Goal: Task Accomplishment & Management: Use online tool/utility

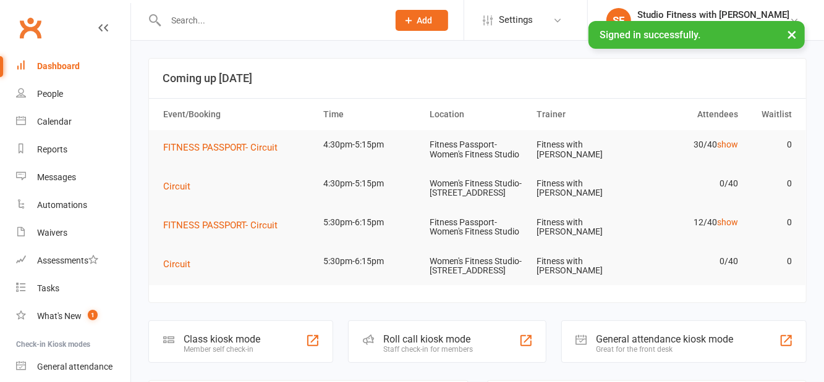
scroll to position [73, 0]
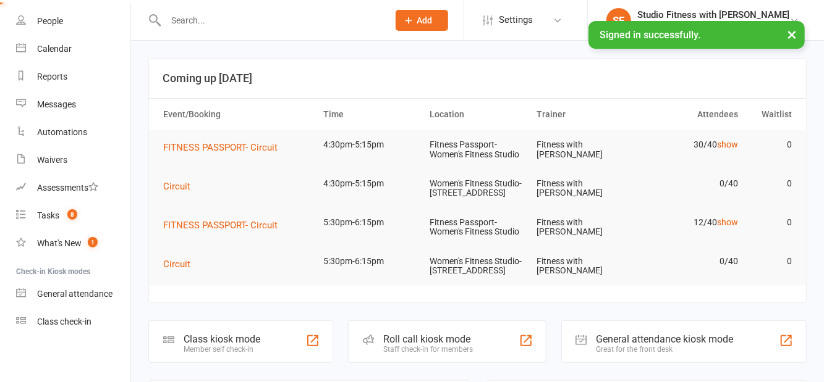
click at [83, 325] on div "Class check-in" at bounding box center [64, 322] width 54 height 10
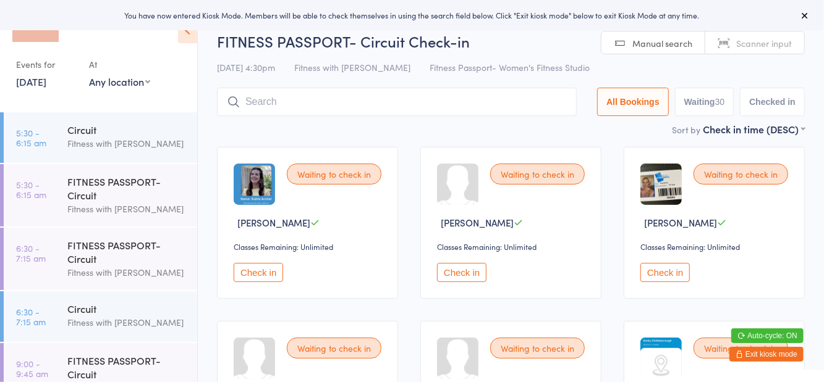
click at [137, 88] on select "Any location Women's Fitness Studio- [STREET_ADDRESS], [GEOGRAPHIC_DATA] Fitnes…" at bounding box center [119, 82] width 61 height 14
select select "1"
click at [89, 75] on select "Any location Women's Fitness Studio- [STREET_ADDRESS], [GEOGRAPHIC_DATA] Fitnes…" at bounding box center [119, 82] width 61 height 14
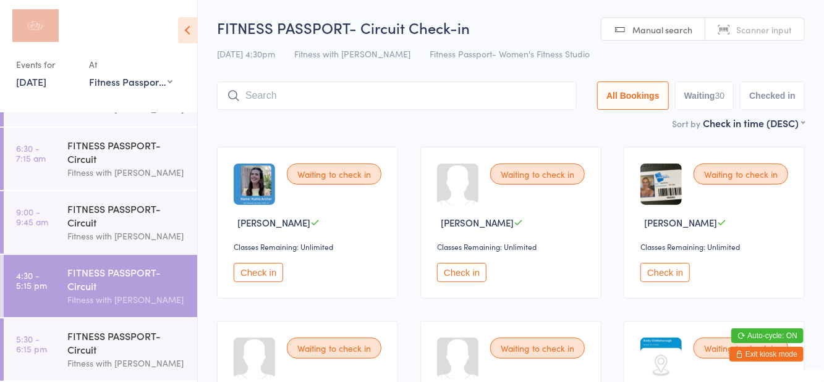
click at [713, 96] on button "Waiting 30" at bounding box center [704, 96] width 59 height 28
select select "0"
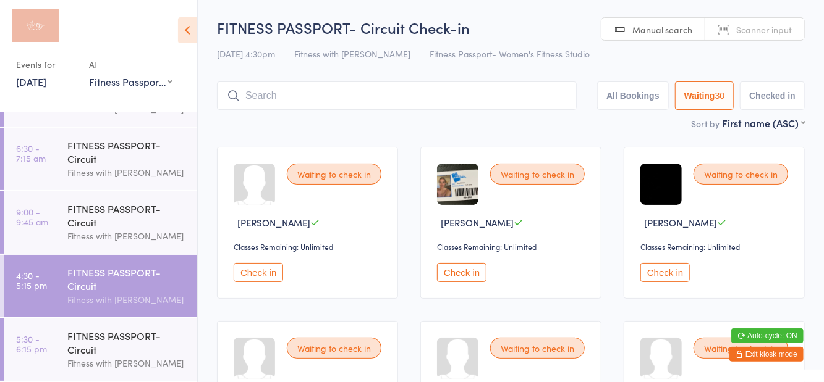
click at [189, 40] on icon at bounding box center [187, 30] width 19 height 26
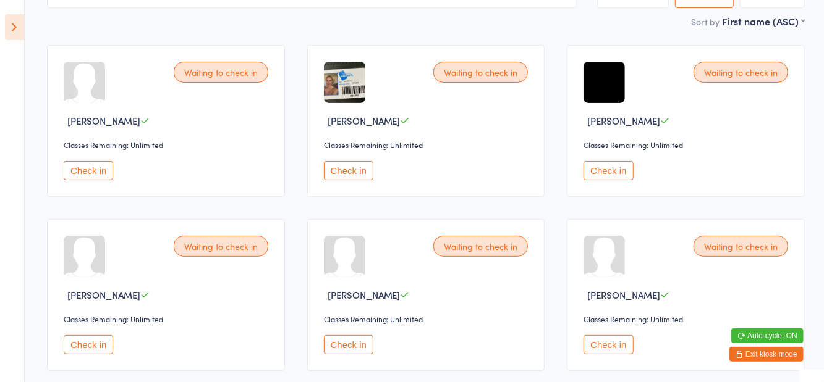
scroll to position [103, 0]
click at [83, 347] on button "Check in" at bounding box center [88, 344] width 49 height 19
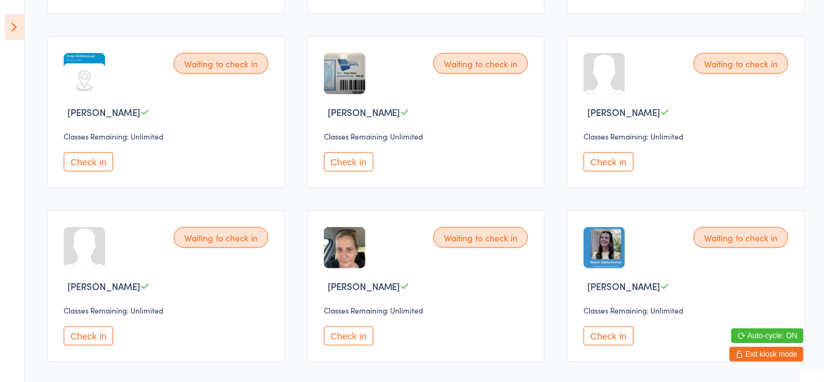
scroll to position [635, 0]
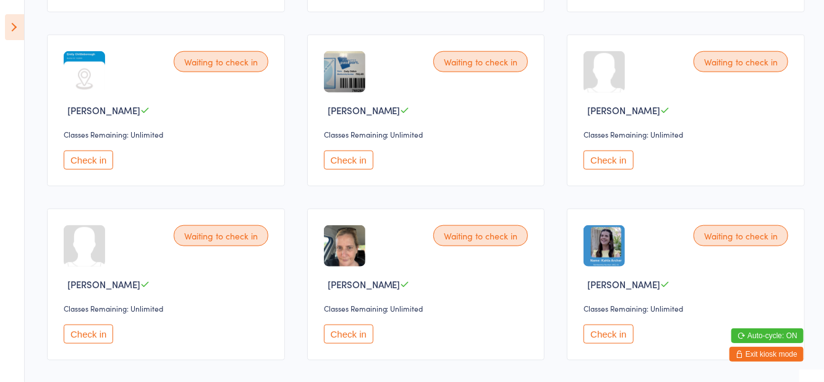
click at [88, 329] on button "Check in" at bounding box center [88, 334] width 49 height 19
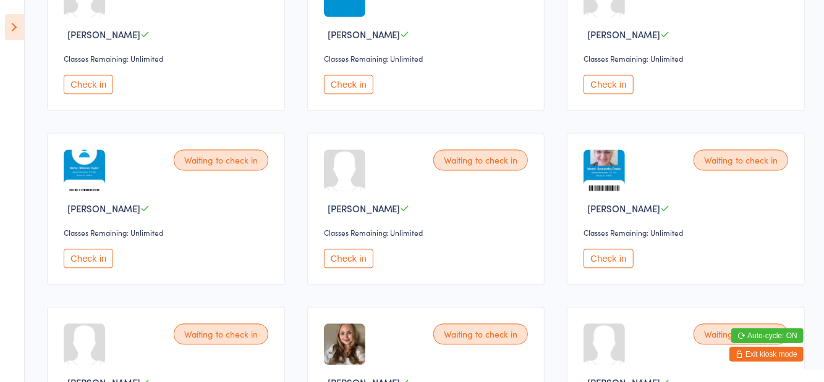
scroll to position [1236, 0]
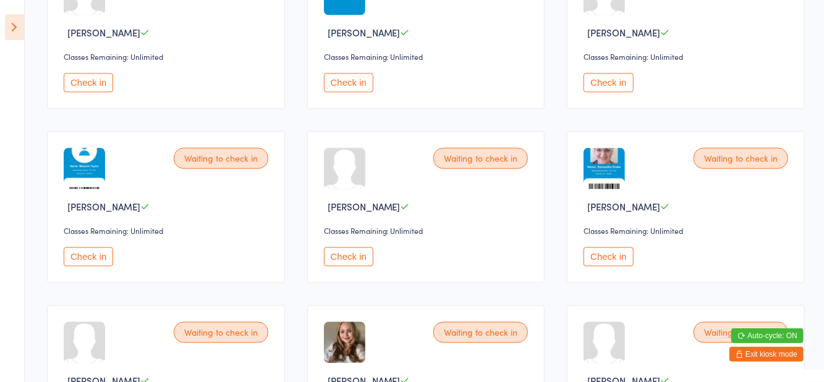
click at [606, 258] on button "Check in" at bounding box center [607, 256] width 49 height 19
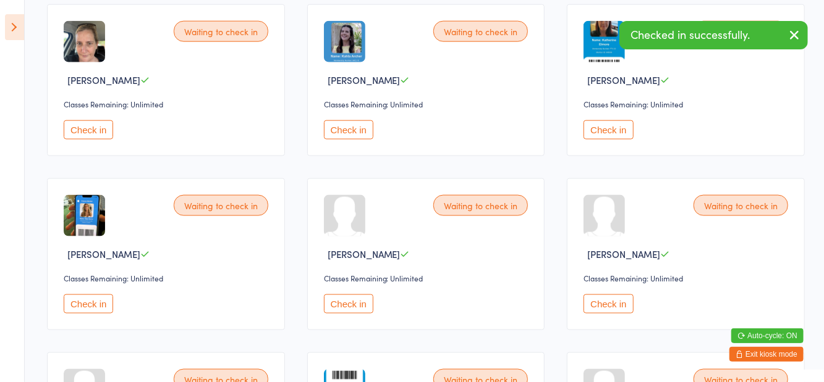
scroll to position [0, 0]
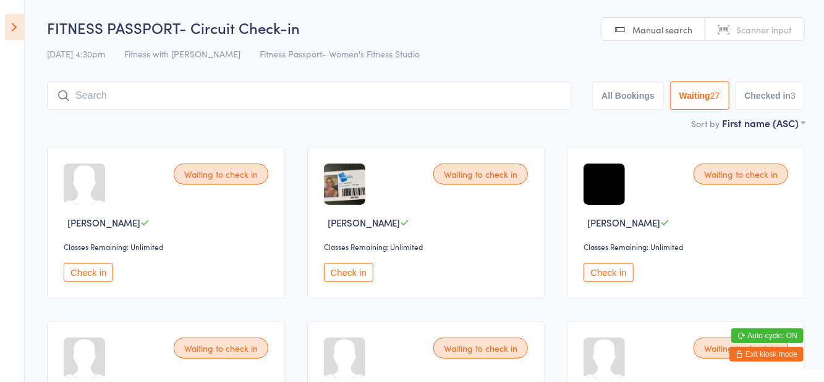
click at [22, 20] on icon at bounding box center [14, 27] width 19 height 26
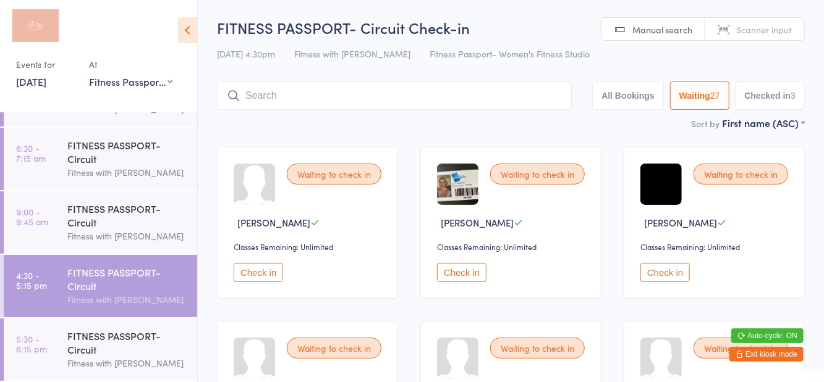
click at [195, 28] on icon at bounding box center [187, 30] width 19 height 26
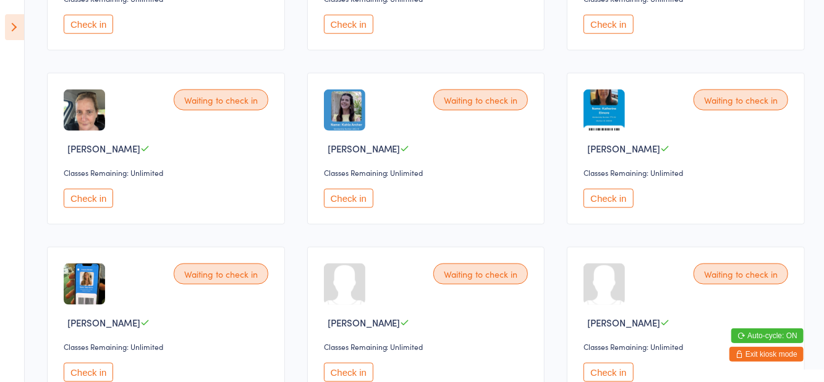
scroll to position [838, 0]
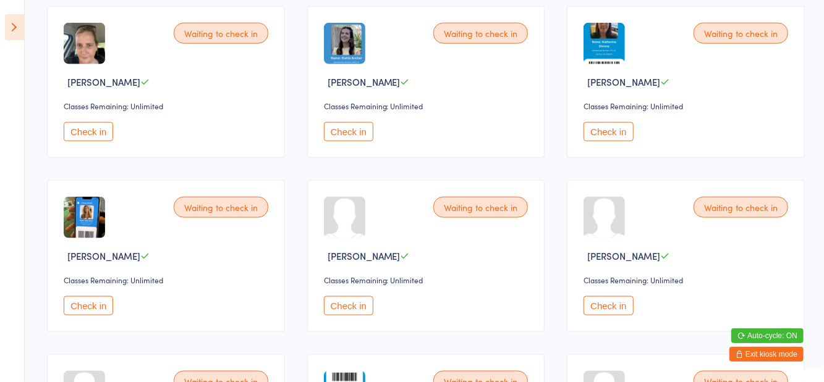
click at [104, 311] on button "Check in" at bounding box center [88, 306] width 49 height 19
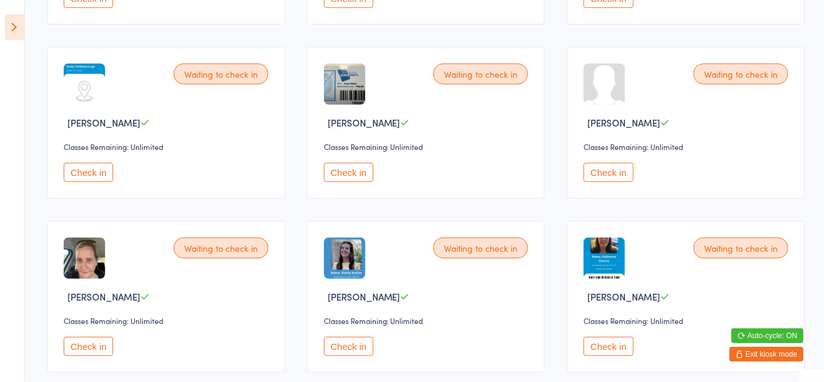
scroll to position [622, 0]
click at [93, 175] on button "Check in" at bounding box center [88, 173] width 49 height 19
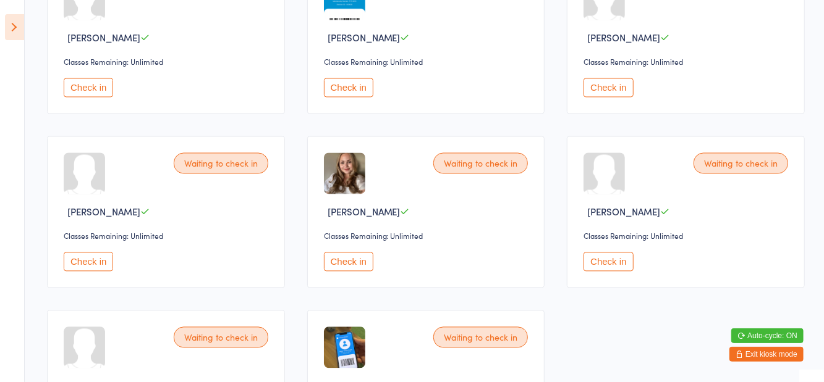
scroll to position [1237, 0]
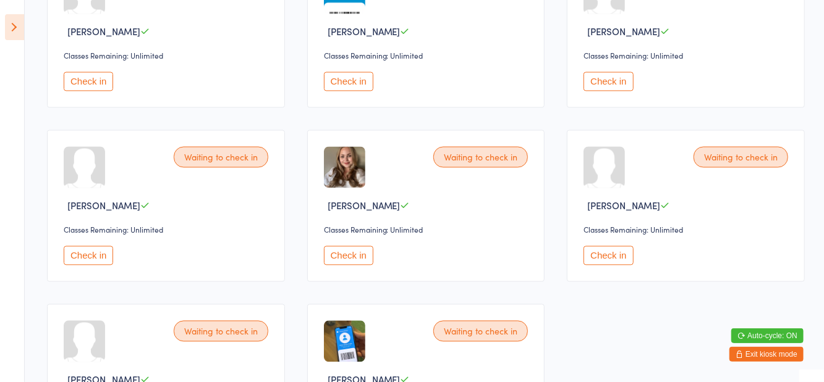
click at [358, 257] on button "Check in" at bounding box center [348, 255] width 49 height 19
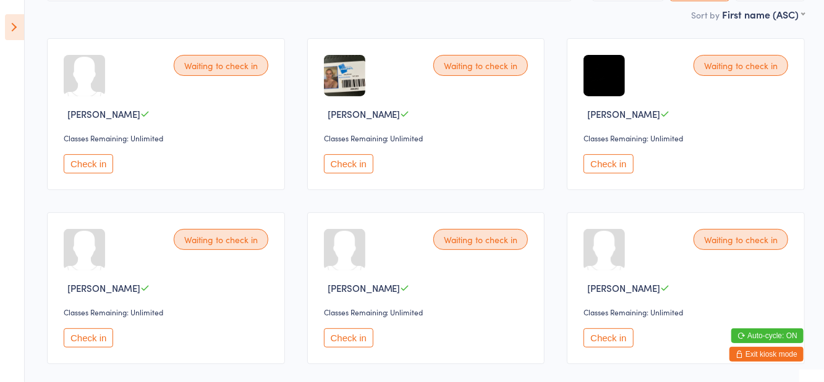
scroll to position [115, 0]
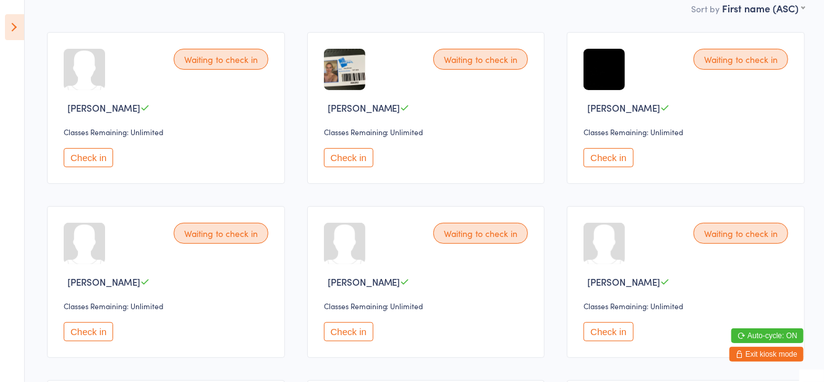
click at [353, 329] on button "Check in" at bounding box center [348, 332] width 49 height 19
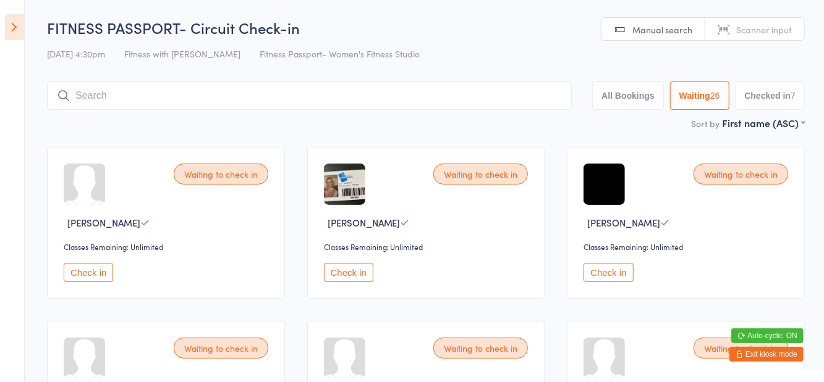
click at [347, 100] on input "search" at bounding box center [309, 96] width 525 height 28
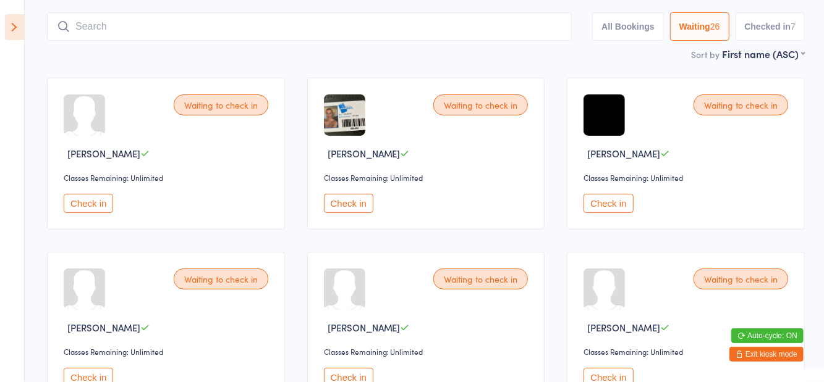
scroll to position [82, 0]
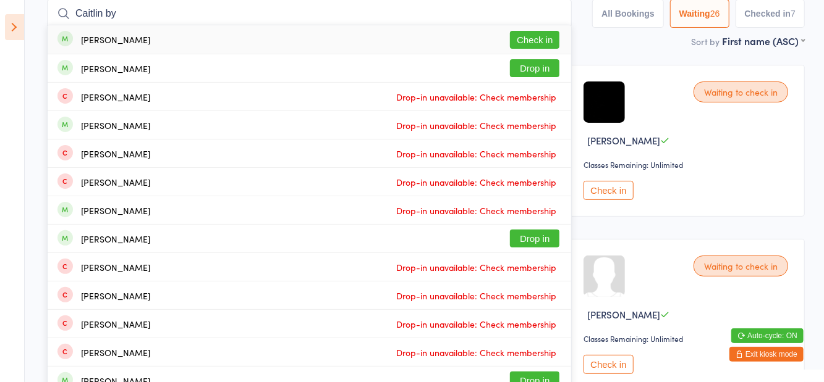
type input "Caitlin by"
click at [543, 46] on button "Check in" at bounding box center [534, 40] width 49 height 18
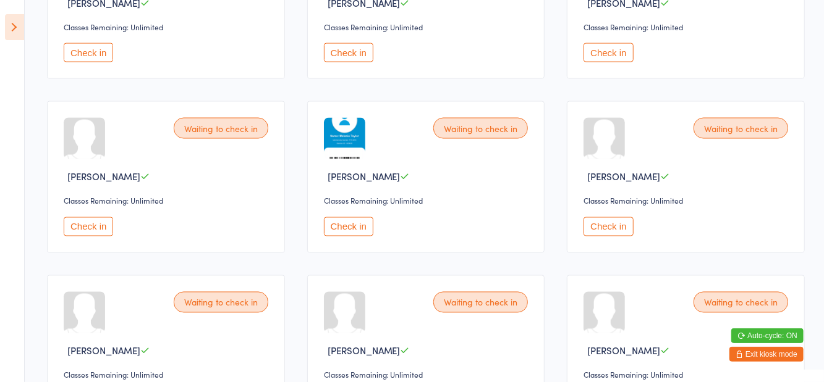
scroll to position [1084, 0]
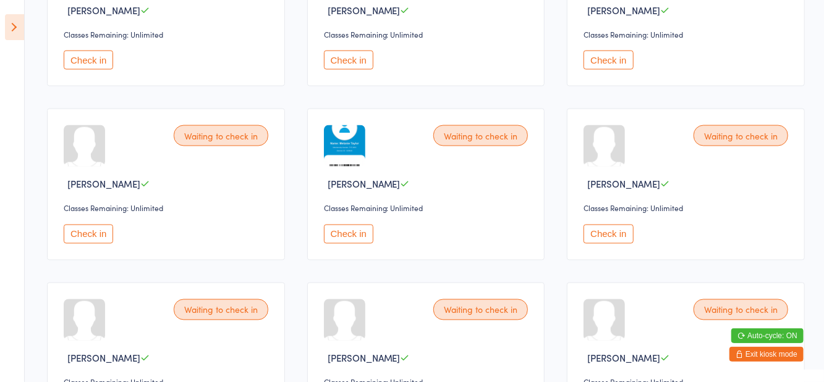
click at [607, 237] on button "Check in" at bounding box center [607, 234] width 49 height 19
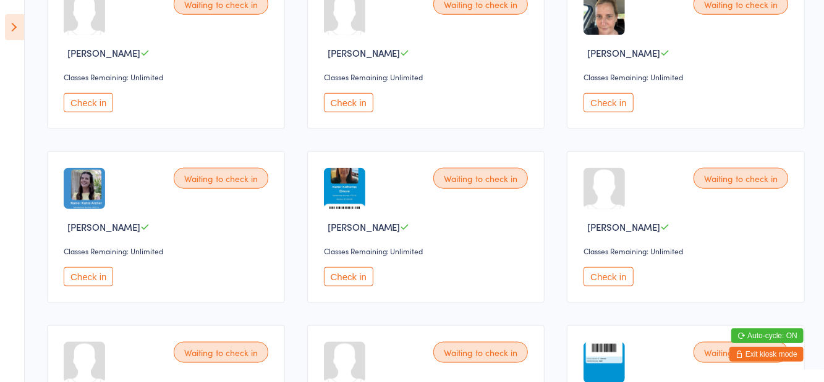
scroll to position [678, 0]
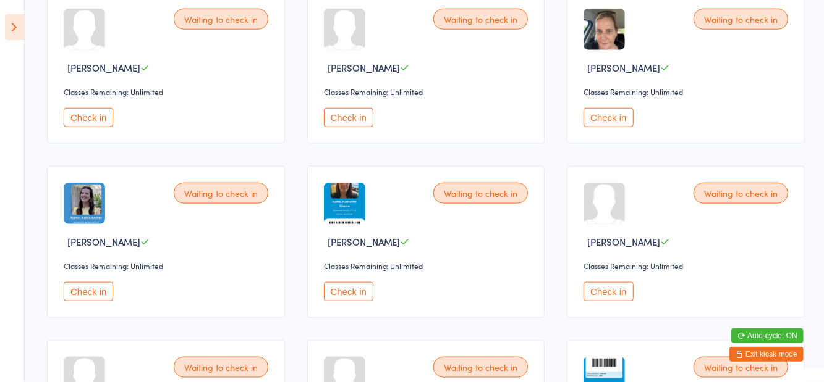
click at [623, 289] on button "Check in" at bounding box center [607, 291] width 49 height 19
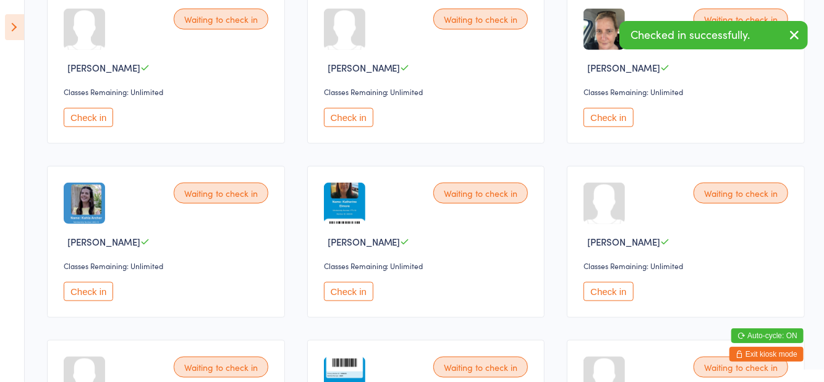
click at [599, 112] on button "Check in" at bounding box center [607, 117] width 49 height 19
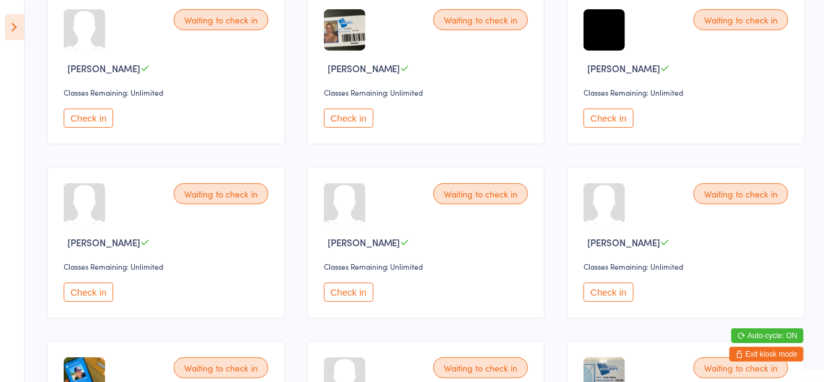
scroll to position [156, 0]
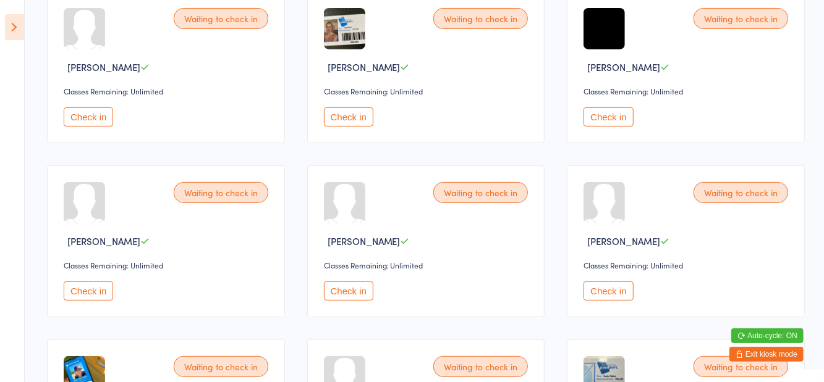
click at [357, 295] on button "Check in" at bounding box center [348, 291] width 49 height 19
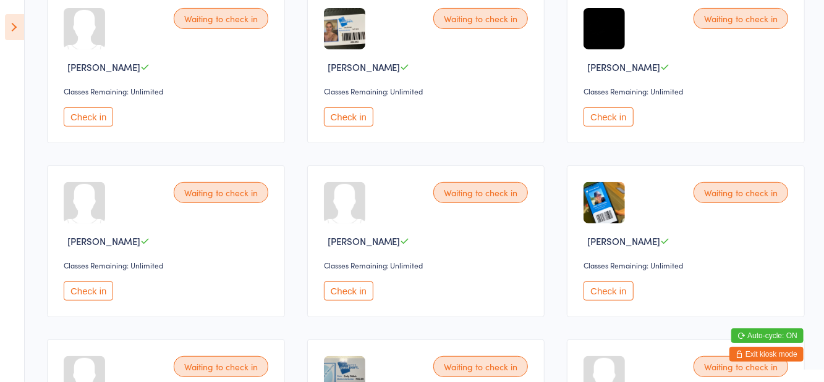
click at [348, 289] on button "Check in" at bounding box center [348, 291] width 49 height 19
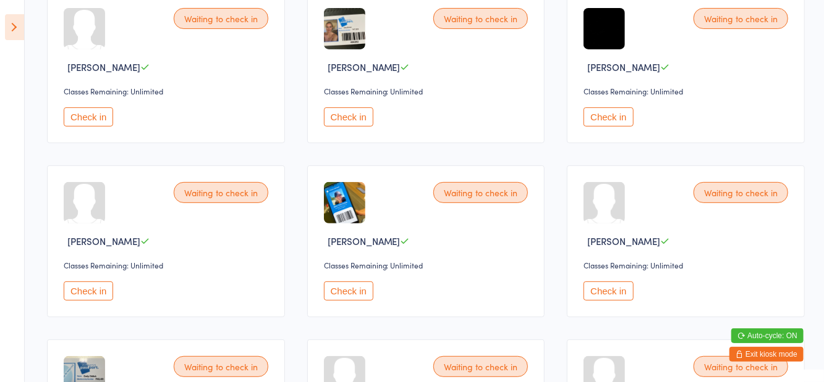
click at [338, 293] on button "Check in" at bounding box center [348, 291] width 49 height 19
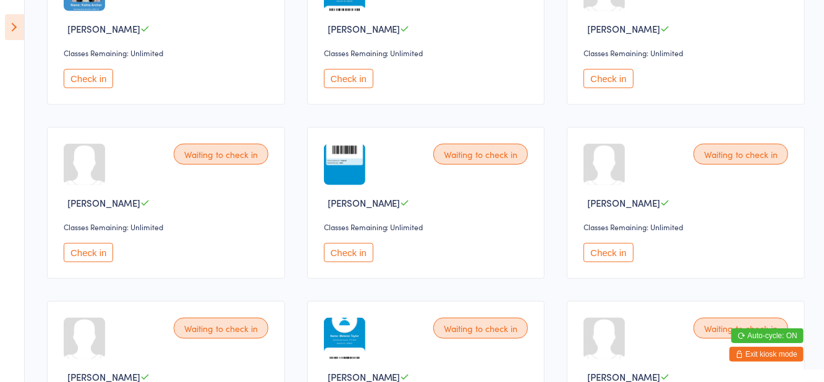
scroll to position [717, 0]
click at [104, 258] on button "Check in" at bounding box center [88, 252] width 49 height 19
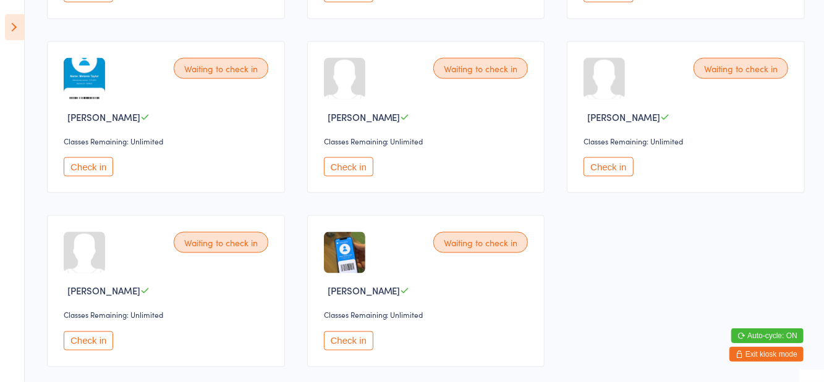
scroll to position [985, 0]
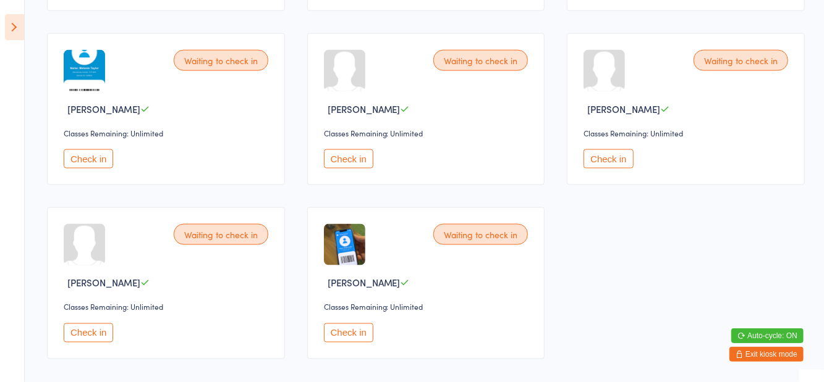
click at [345, 156] on button "Check in" at bounding box center [348, 159] width 49 height 19
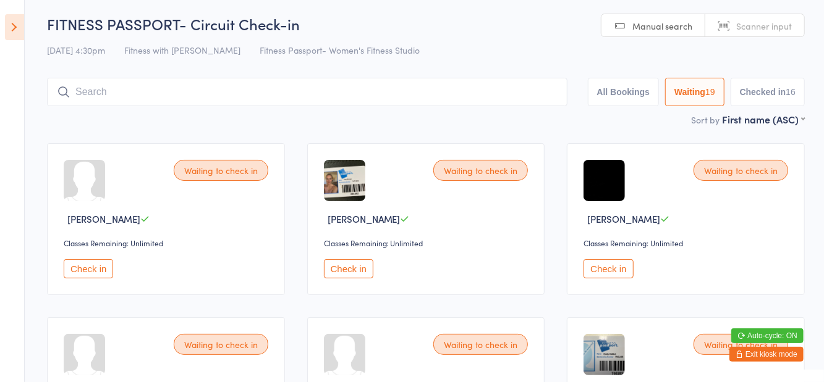
scroll to position [0, 0]
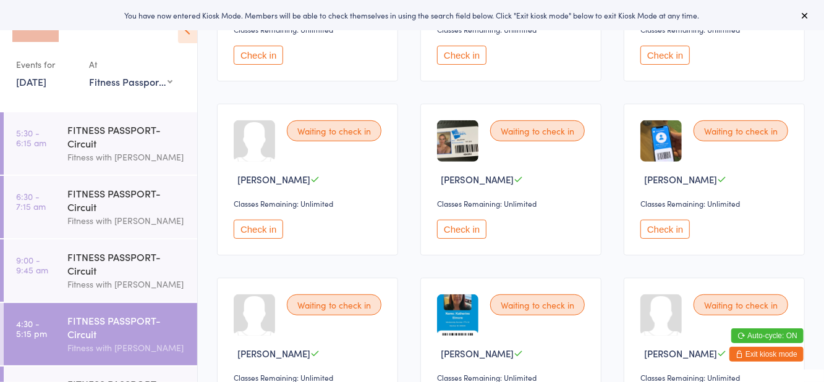
scroll to position [233, 0]
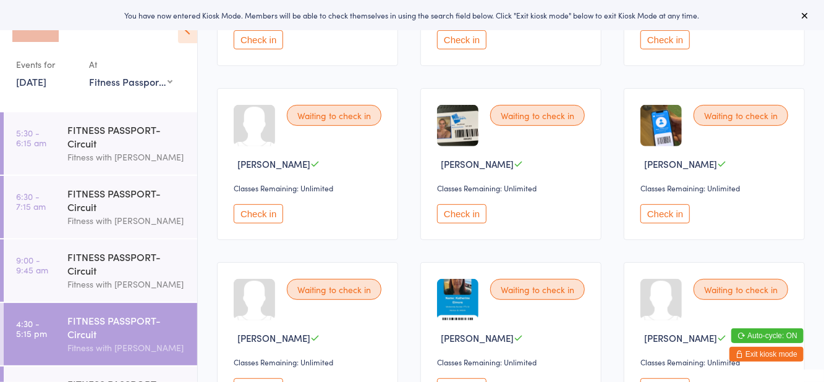
click at [256, 213] on button "Check in" at bounding box center [258, 214] width 49 height 19
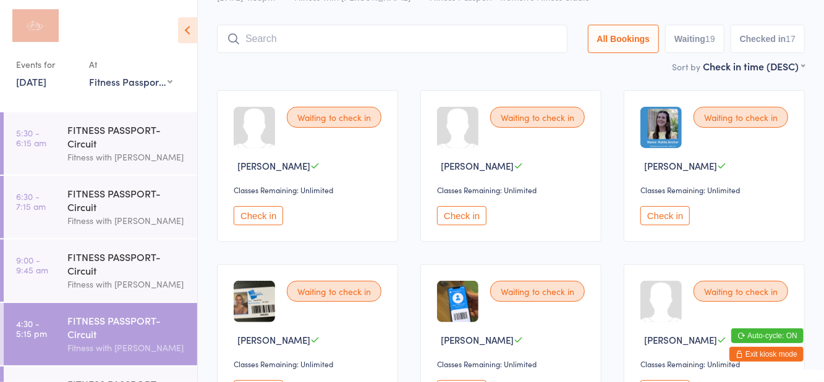
scroll to position [0, 0]
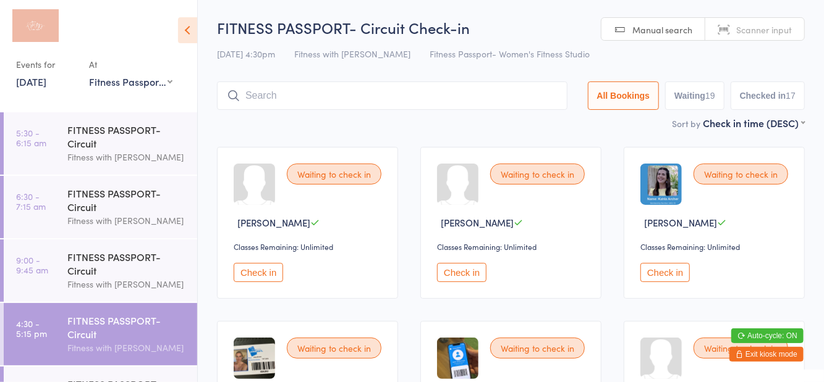
click at [384, 99] on input "search" at bounding box center [392, 96] width 350 height 28
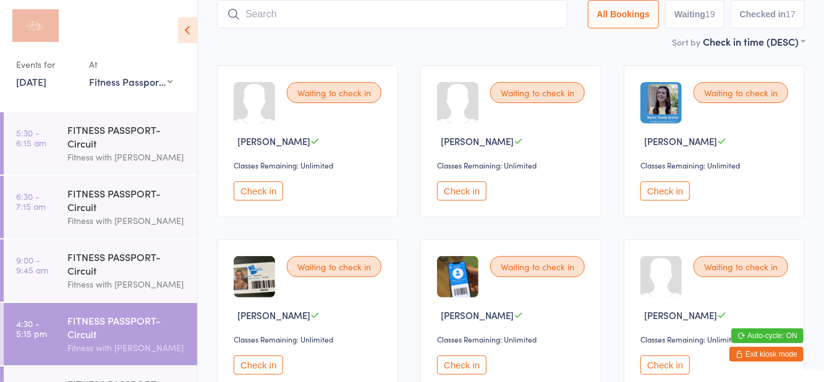
scroll to position [82, 0]
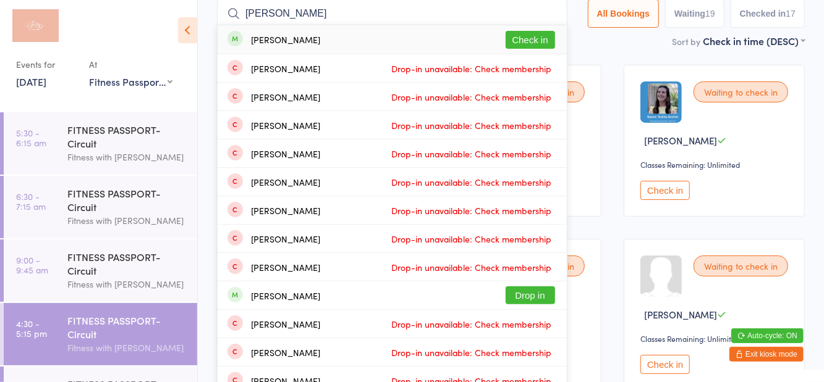
type input "Abby wetherell"
click at [538, 42] on button "Check in" at bounding box center [529, 40] width 49 height 18
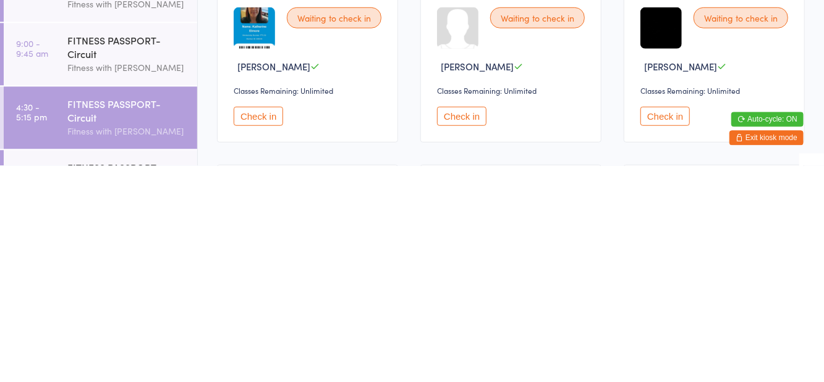
scroll to position [306, 0]
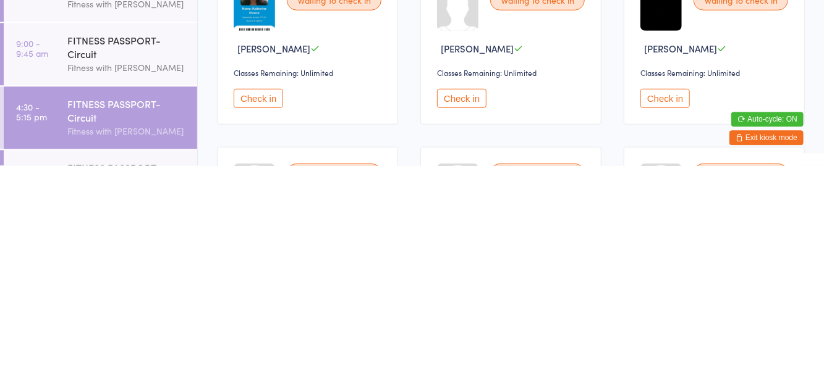
click at [663, 318] on button "Check in" at bounding box center [664, 314] width 49 height 19
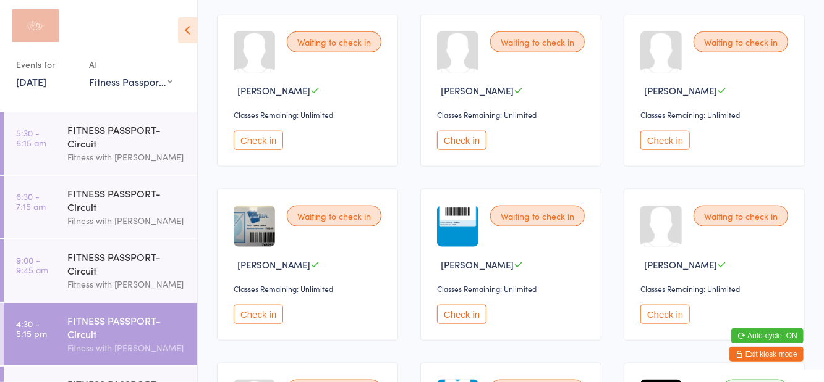
scroll to position [670, 0]
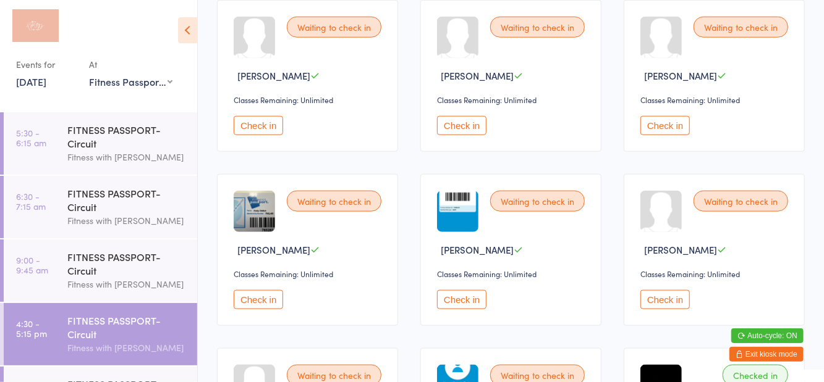
click at [675, 300] on button "Check in" at bounding box center [664, 299] width 49 height 19
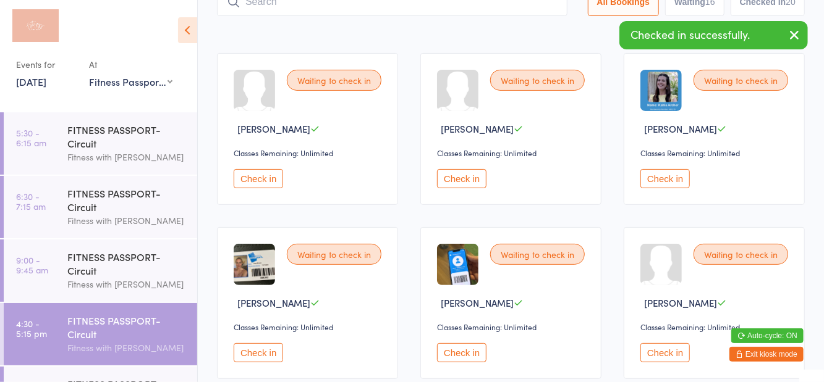
scroll to position [116, 0]
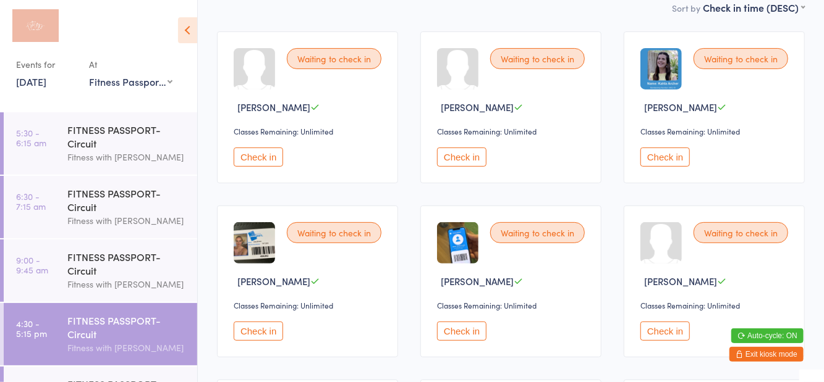
click at [667, 337] on button "Check in" at bounding box center [664, 331] width 49 height 19
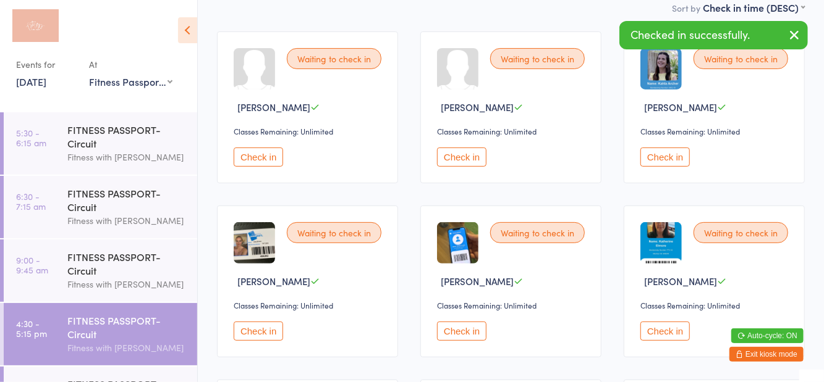
click at [239, 327] on button "Check in" at bounding box center [258, 331] width 49 height 19
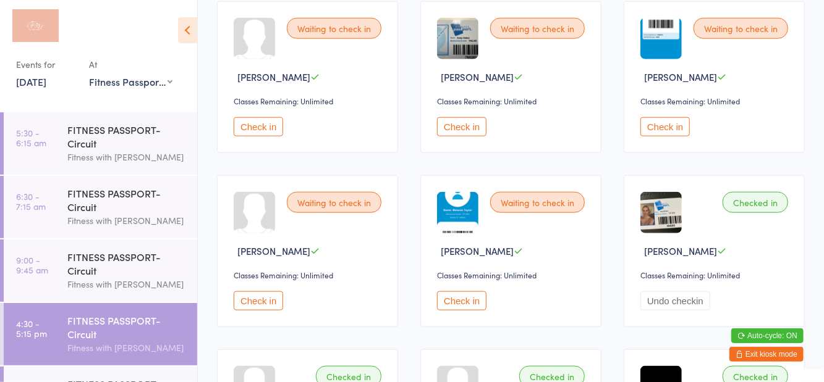
scroll to position [682, 0]
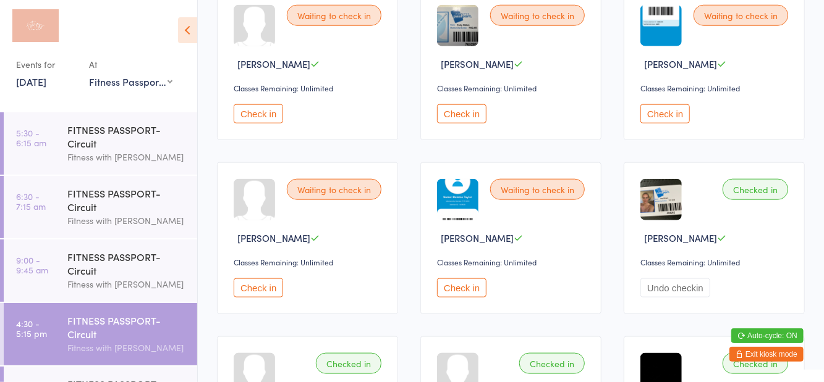
click at [475, 289] on button "Check in" at bounding box center [461, 288] width 49 height 19
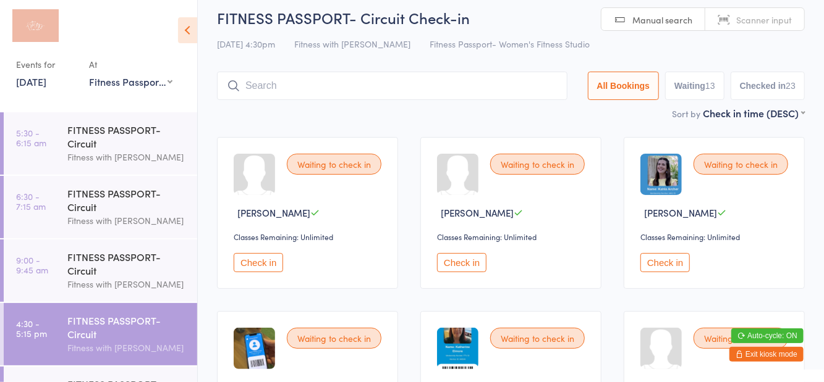
scroll to position [0, 0]
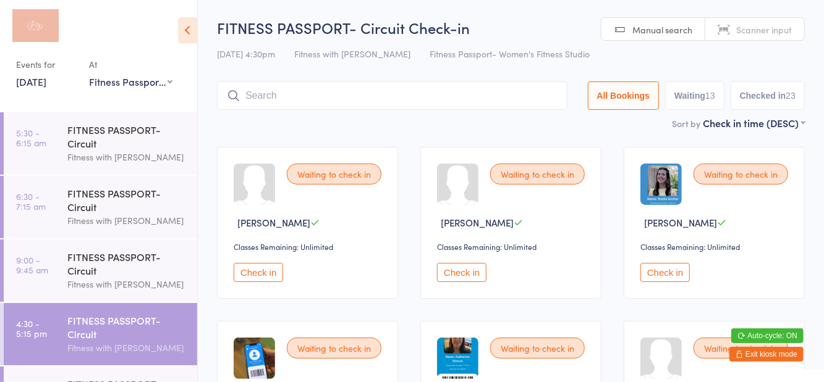
click at [481, 98] on input "search" at bounding box center [392, 96] width 350 height 28
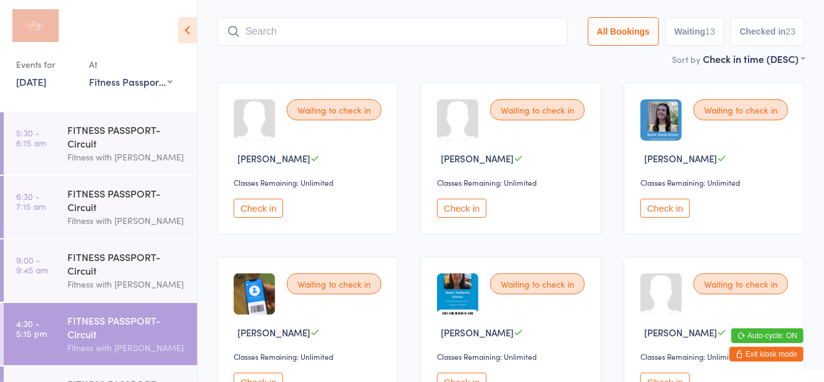
scroll to position [82, 0]
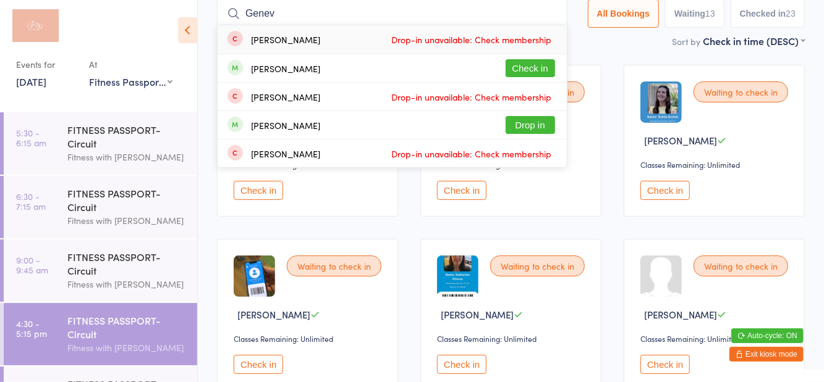
type input "Genev"
click at [539, 74] on button "Check in" at bounding box center [529, 68] width 49 height 18
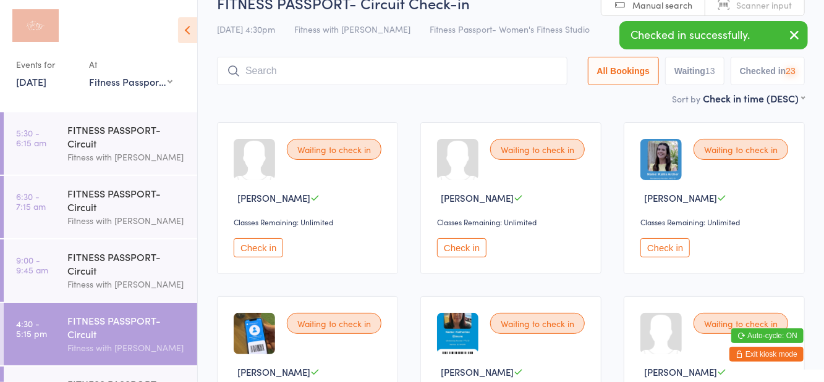
scroll to position [14, 0]
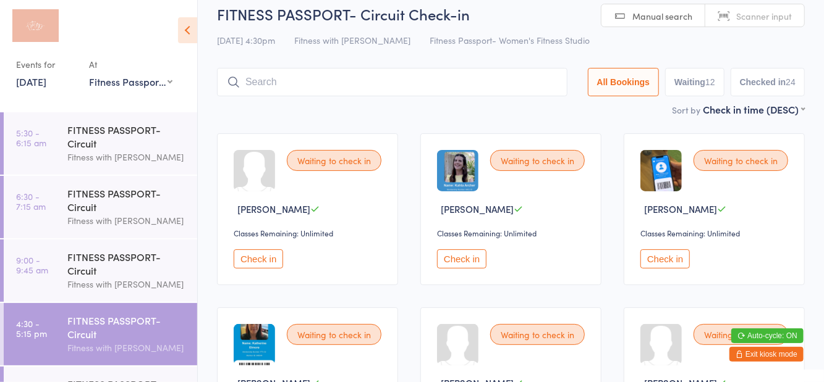
click at [552, 35] on div "16 Sep 4:30pm Fitness with Zoe Fitness Passport- Women's Fitness Studio" at bounding box center [511, 40] width 588 height 20
click at [450, 85] on input "search" at bounding box center [392, 82] width 350 height 28
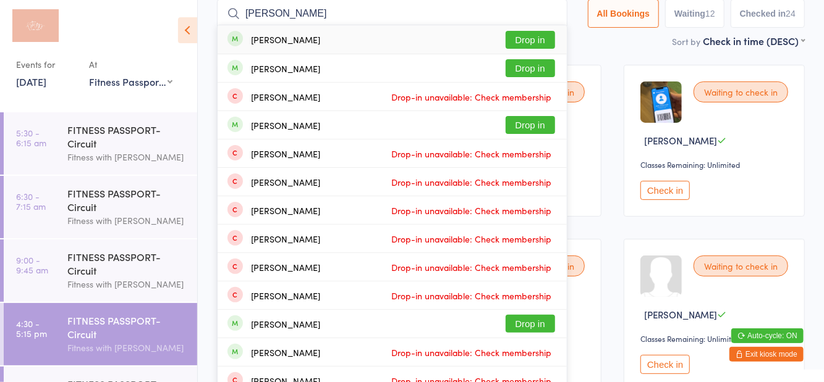
type input "Zoe wood"
click at [543, 44] on button "Drop in" at bounding box center [529, 40] width 49 height 18
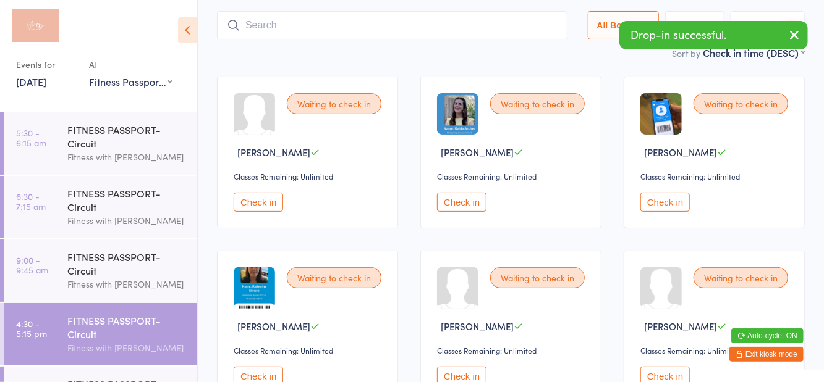
scroll to position [14, 0]
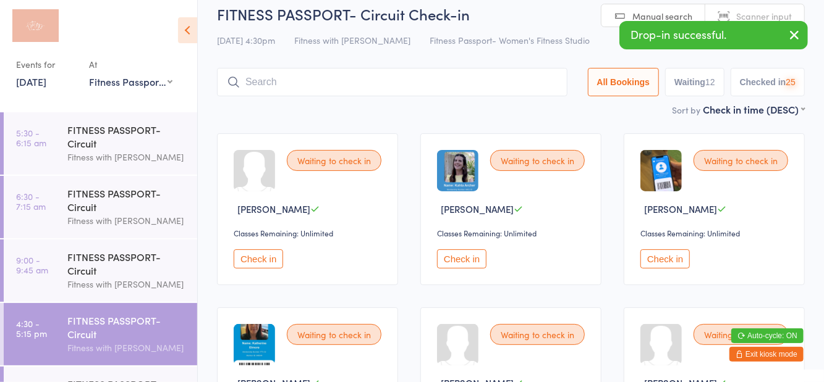
click at [564, 37] on div "16 Sep 4:30pm Fitness with Zoe Fitness Passport- Women's Fitness Studio" at bounding box center [511, 40] width 588 height 20
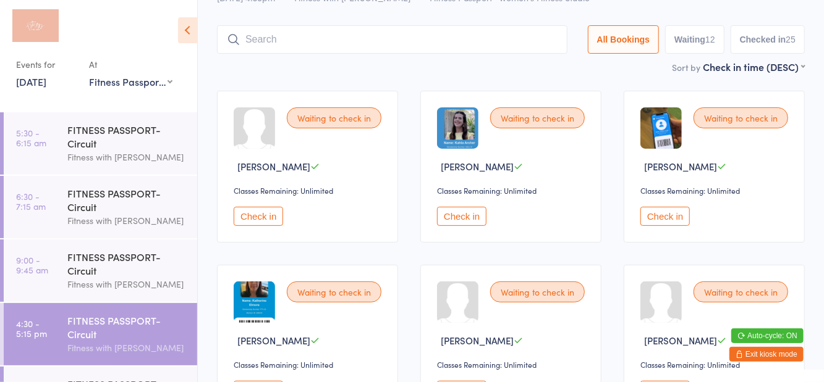
scroll to position [70, 0]
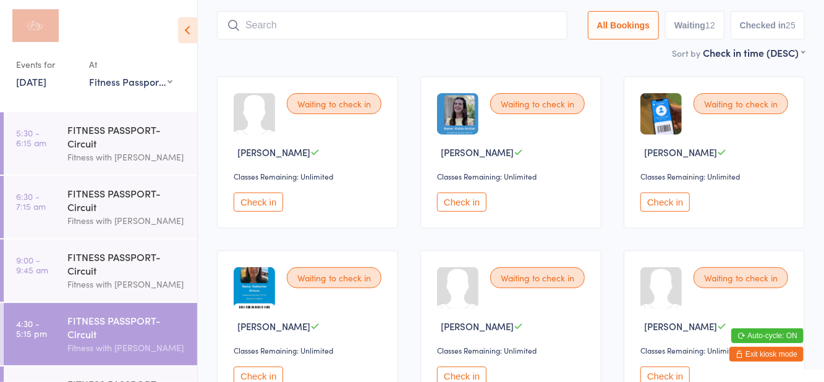
click at [265, 373] on button "Check in" at bounding box center [258, 376] width 49 height 19
click at [262, 200] on button "Check in" at bounding box center [258, 202] width 49 height 19
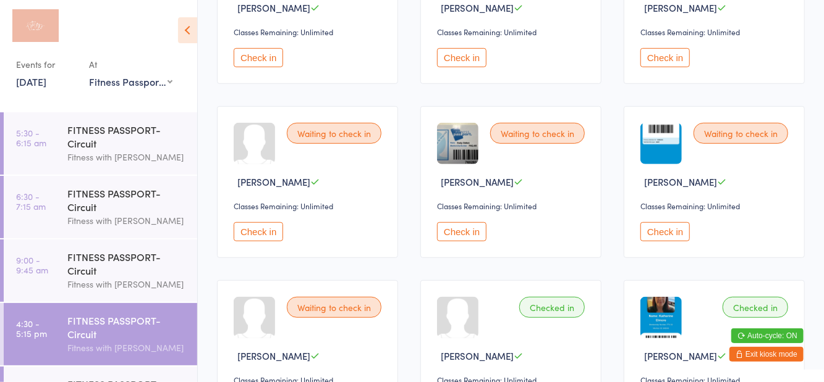
scroll to position [399, 0]
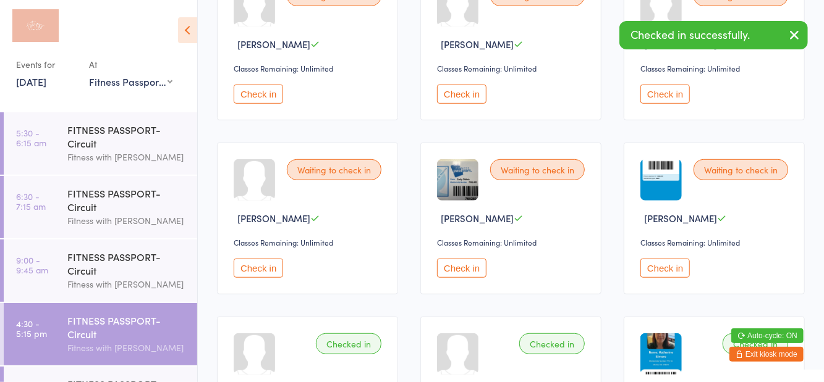
scroll to position [0, 0]
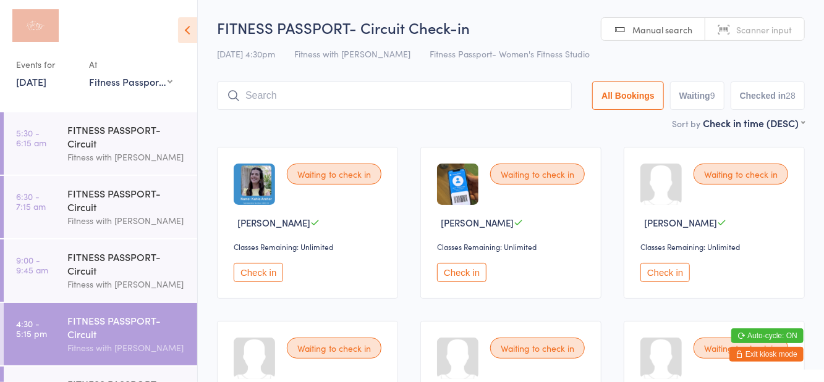
click at [258, 93] on input "search" at bounding box center [394, 96] width 355 height 28
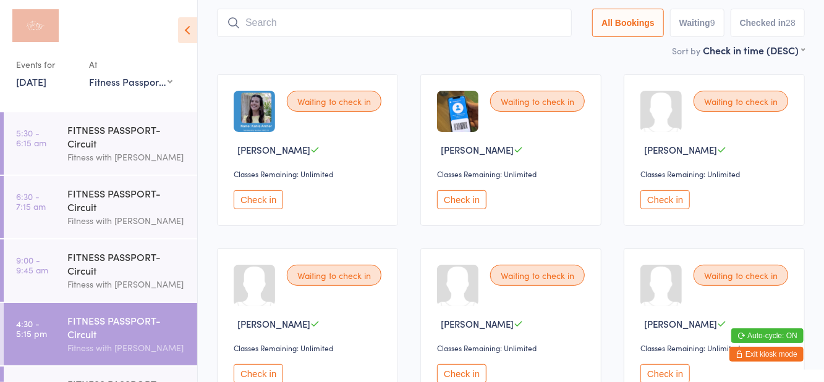
scroll to position [82, 0]
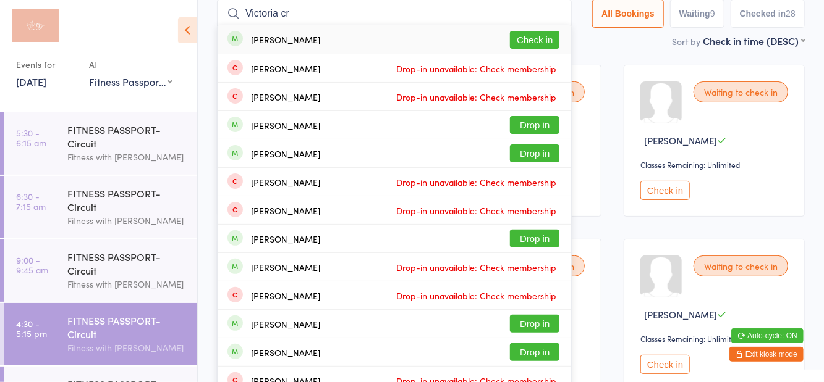
type input "Victoria cr"
click at [526, 60] on span "Drop-in unavailable: Check membership" at bounding box center [476, 68] width 166 height 19
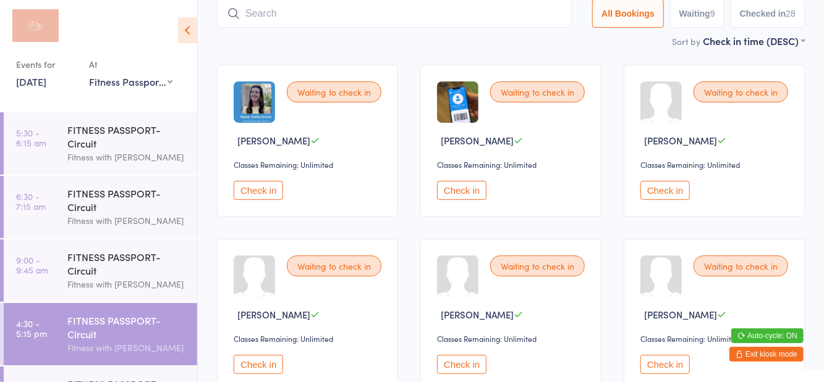
click at [551, 41] on div "Sort by Check in time (DESC) First name (ASC) First name (DESC) Last name (ASC)…" at bounding box center [511, 41] width 588 height 14
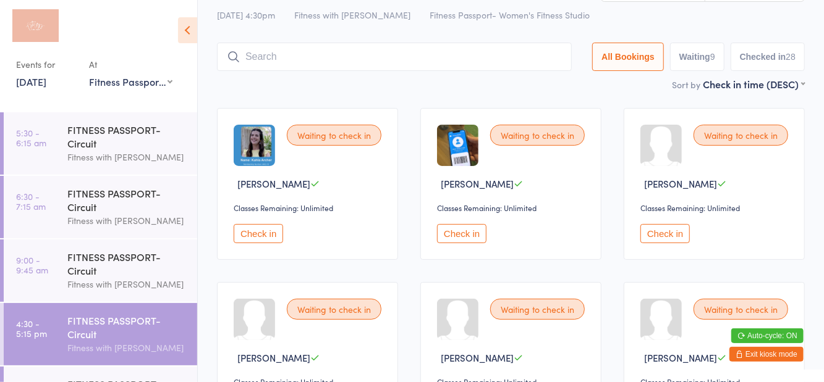
scroll to position [14, 0]
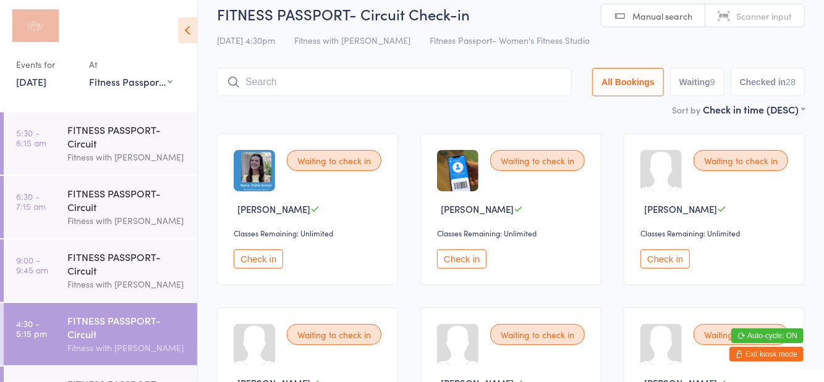
click at [373, 96] on input "search" at bounding box center [394, 82] width 355 height 28
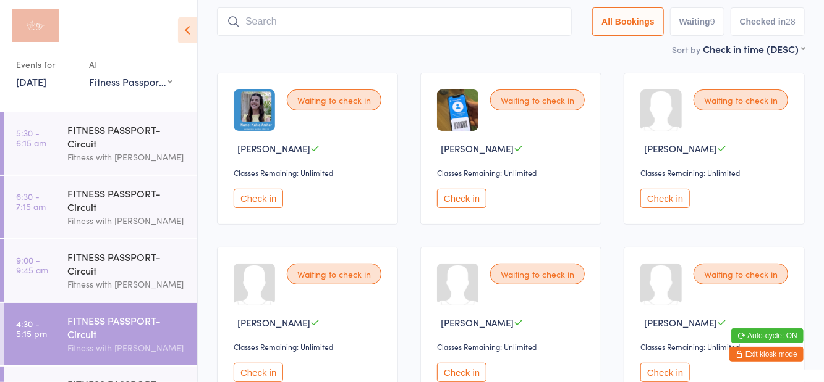
scroll to position [82, 0]
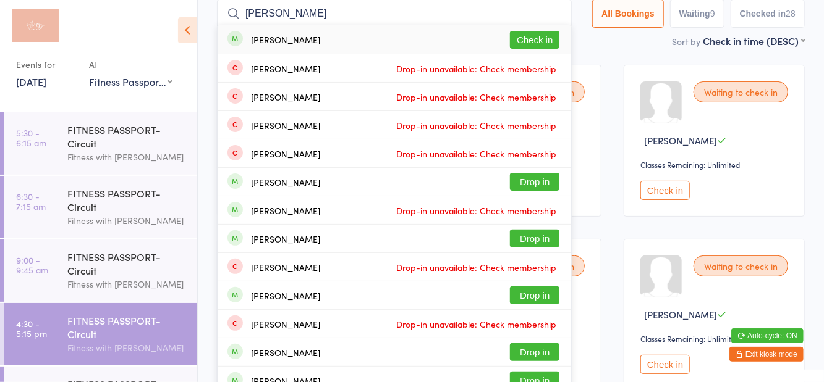
type input "Victoria crok"
click at [543, 42] on button "Check in" at bounding box center [534, 40] width 49 height 18
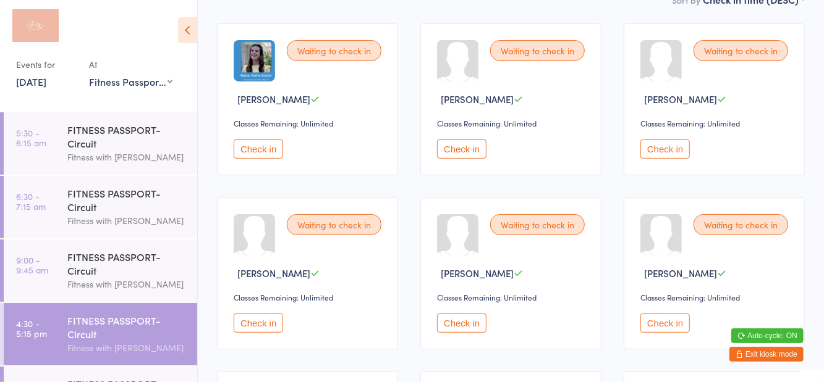
scroll to position [0, 0]
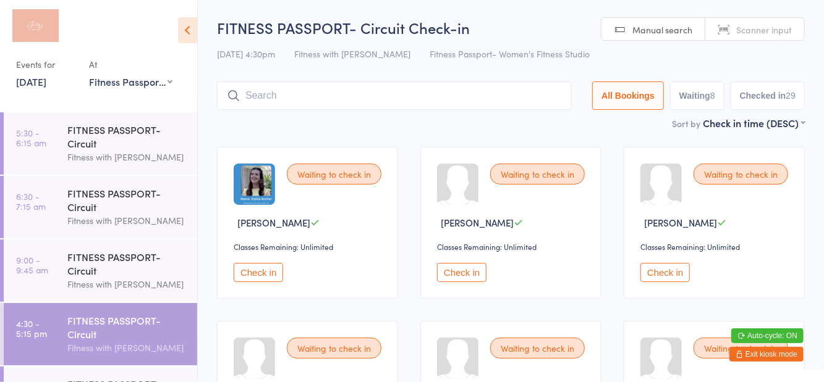
click at [404, 96] on input "search" at bounding box center [394, 96] width 355 height 28
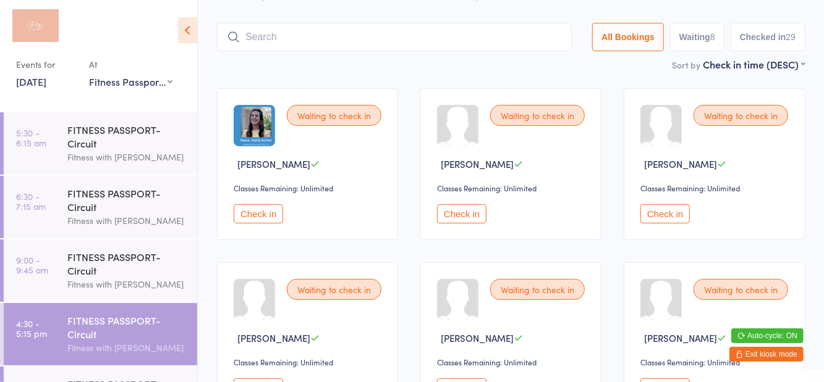
scroll to position [82, 0]
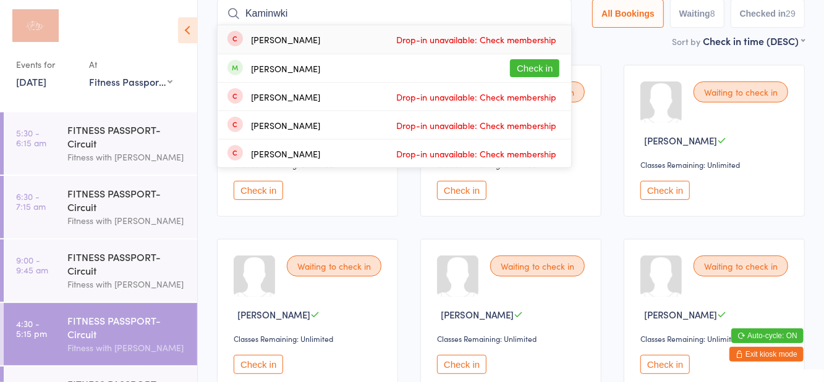
type input "Kaminwki"
click at [539, 75] on button "Check in" at bounding box center [534, 68] width 49 height 18
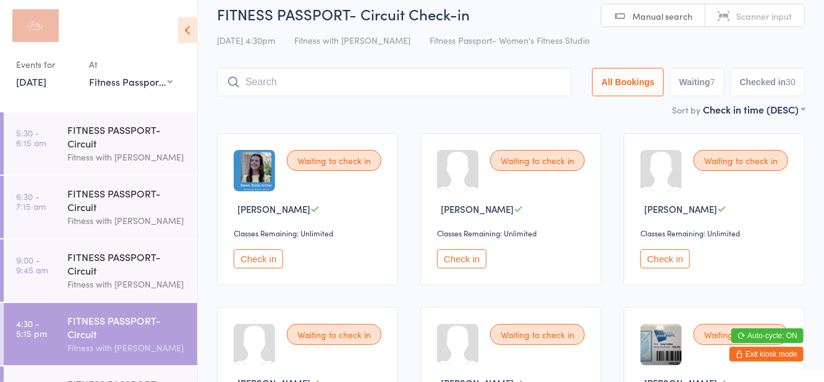
scroll to position [14, 0]
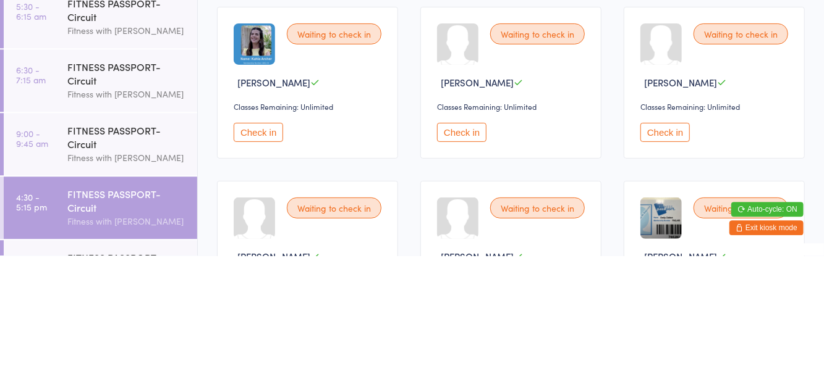
click at [267, 268] on button "Check in" at bounding box center [258, 259] width 49 height 19
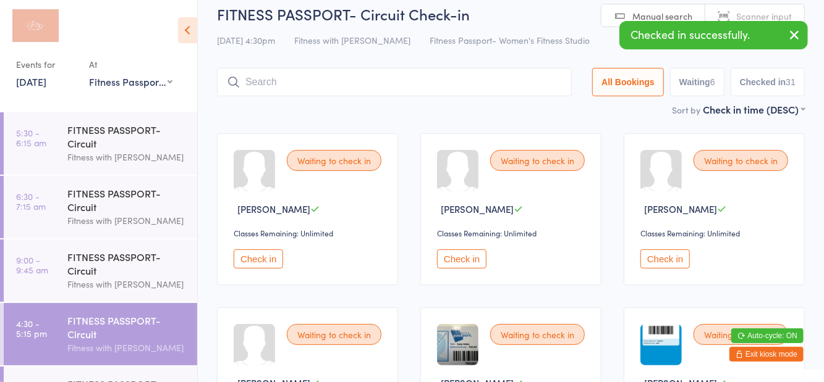
click at [653, 261] on button "Check in" at bounding box center [664, 259] width 49 height 19
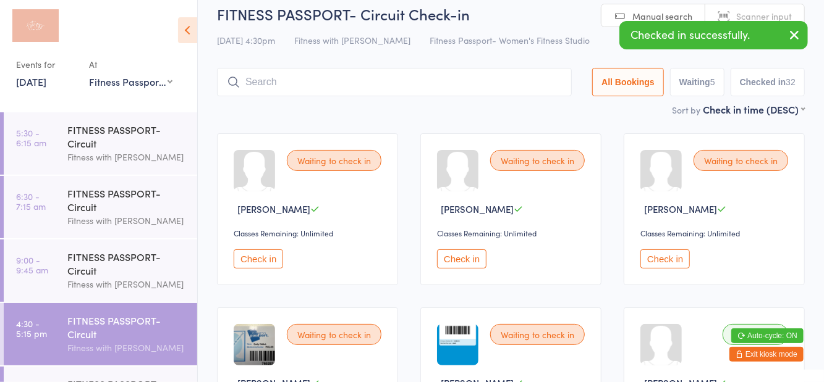
click at [462, 255] on button "Check in" at bounding box center [461, 259] width 49 height 19
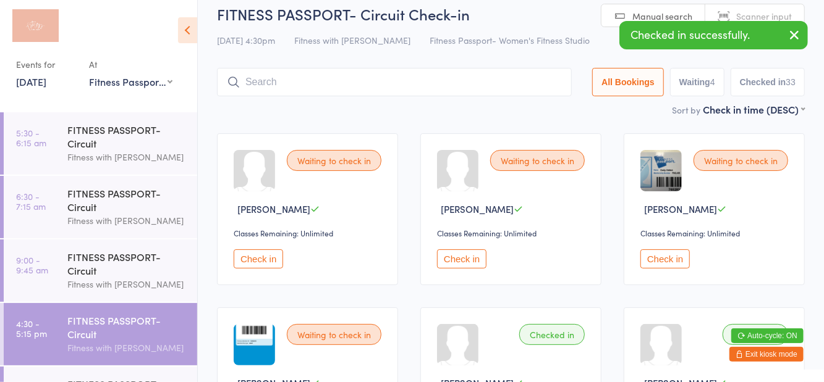
click at [661, 268] on button "Check in" at bounding box center [664, 259] width 49 height 19
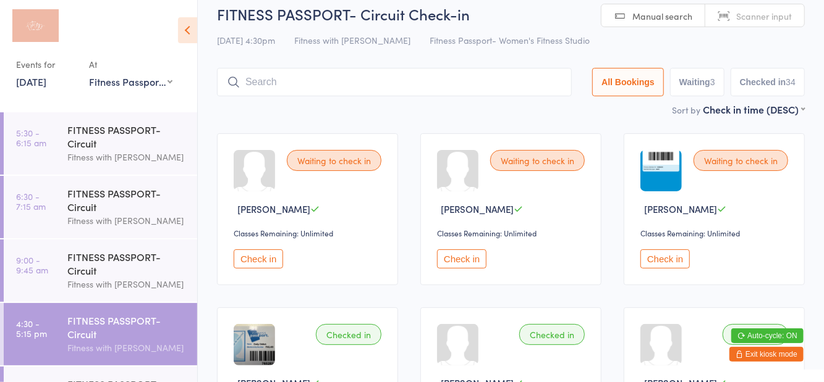
click at [473, 258] on button "Check in" at bounding box center [461, 259] width 49 height 19
